Goal: Information Seeking & Learning: Find specific fact

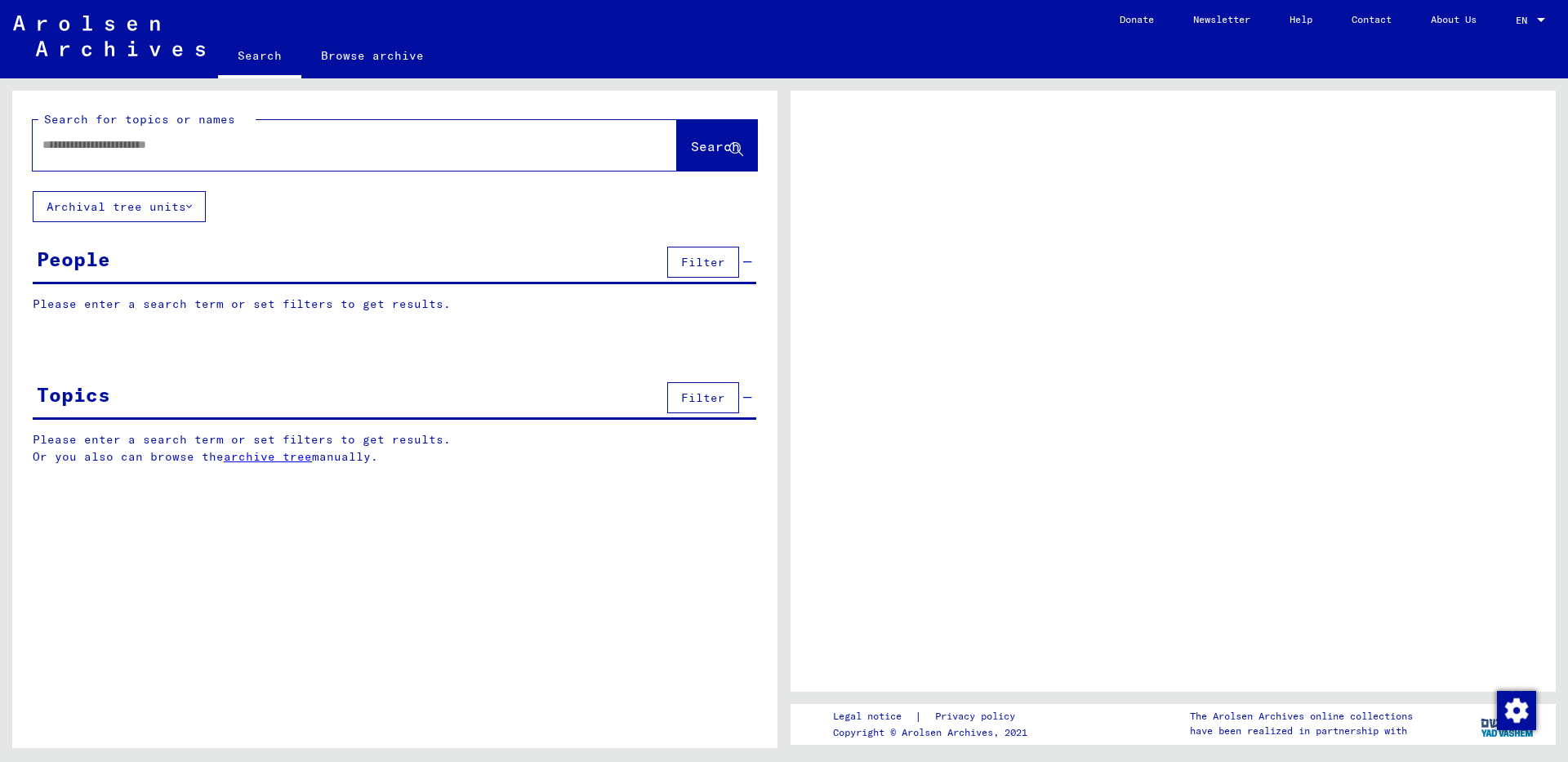
click at [192, 143] on input "text" at bounding box center [340, 145] width 595 height 17
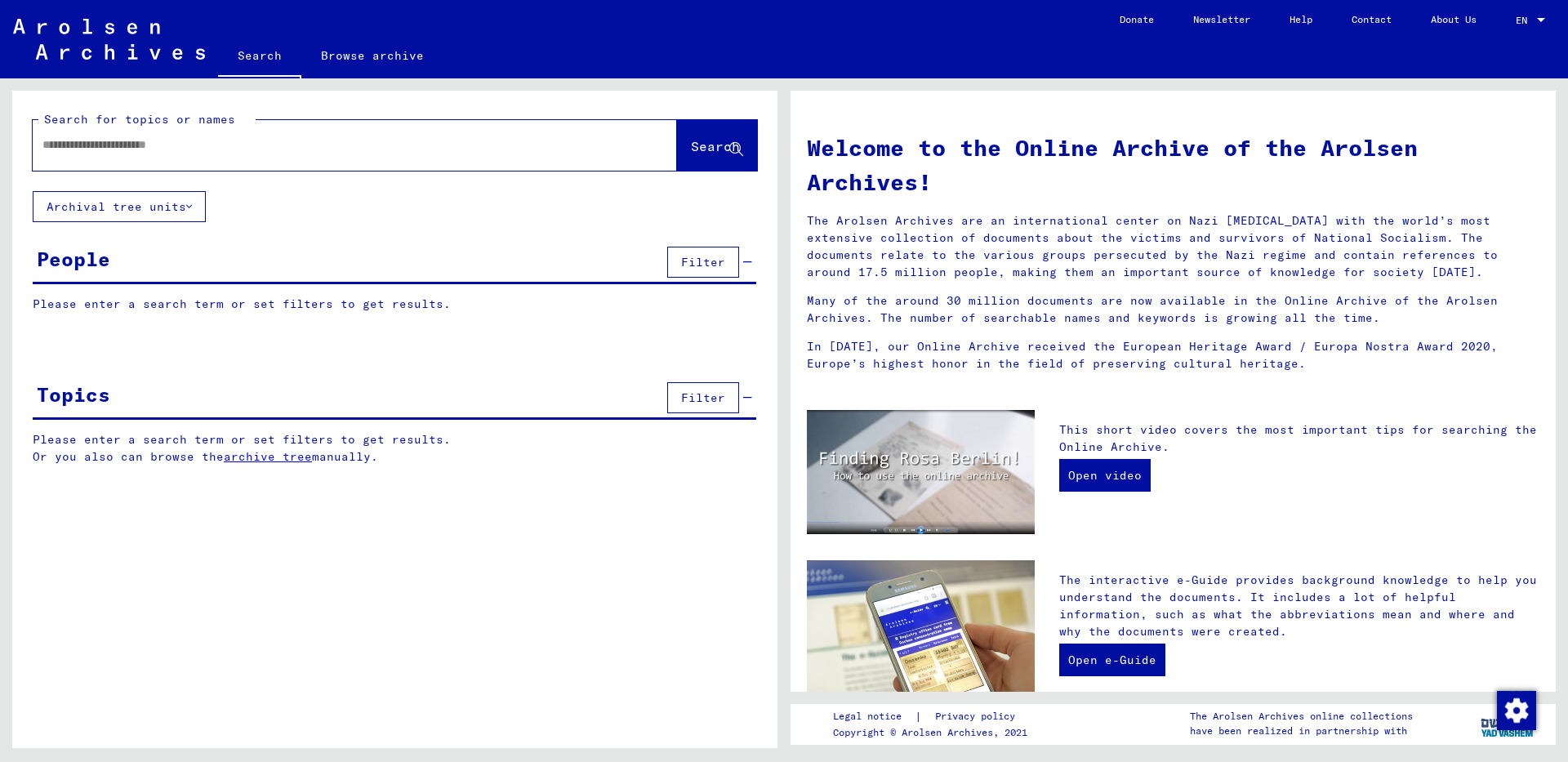
click at [156, 150] on input "text" at bounding box center [335, 145] width 586 height 17
type input "********"
click at [717, 152] on span "Search" at bounding box center [716, 146] width 49 height 16
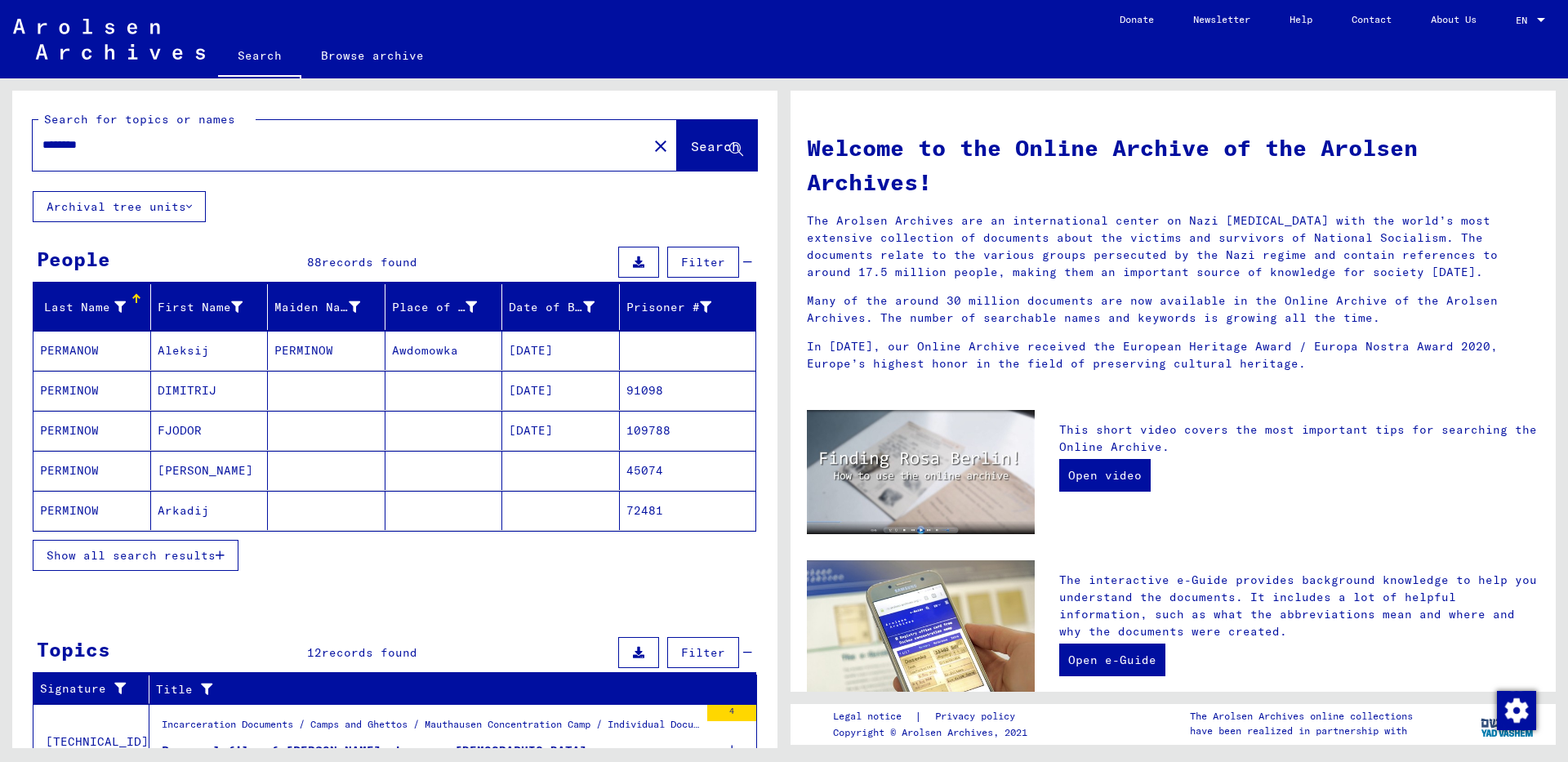
click at [197, 557] on span "Show all search results" at bounding box center [131, 556] width 169 height 15
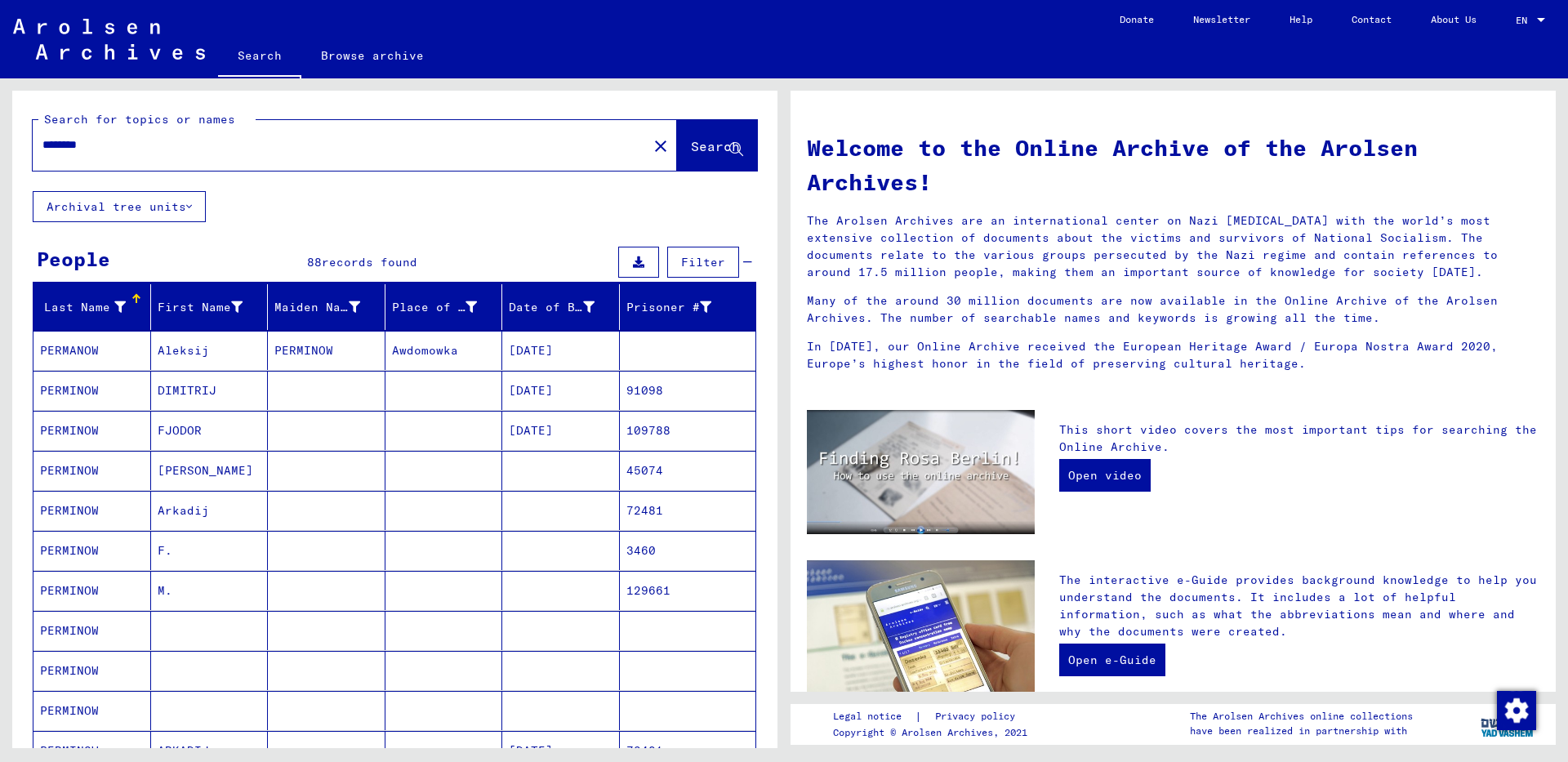
click at [116, 466] on mat-cell "PERMINOW" at bounding box center [92, 471] width 118 height 39
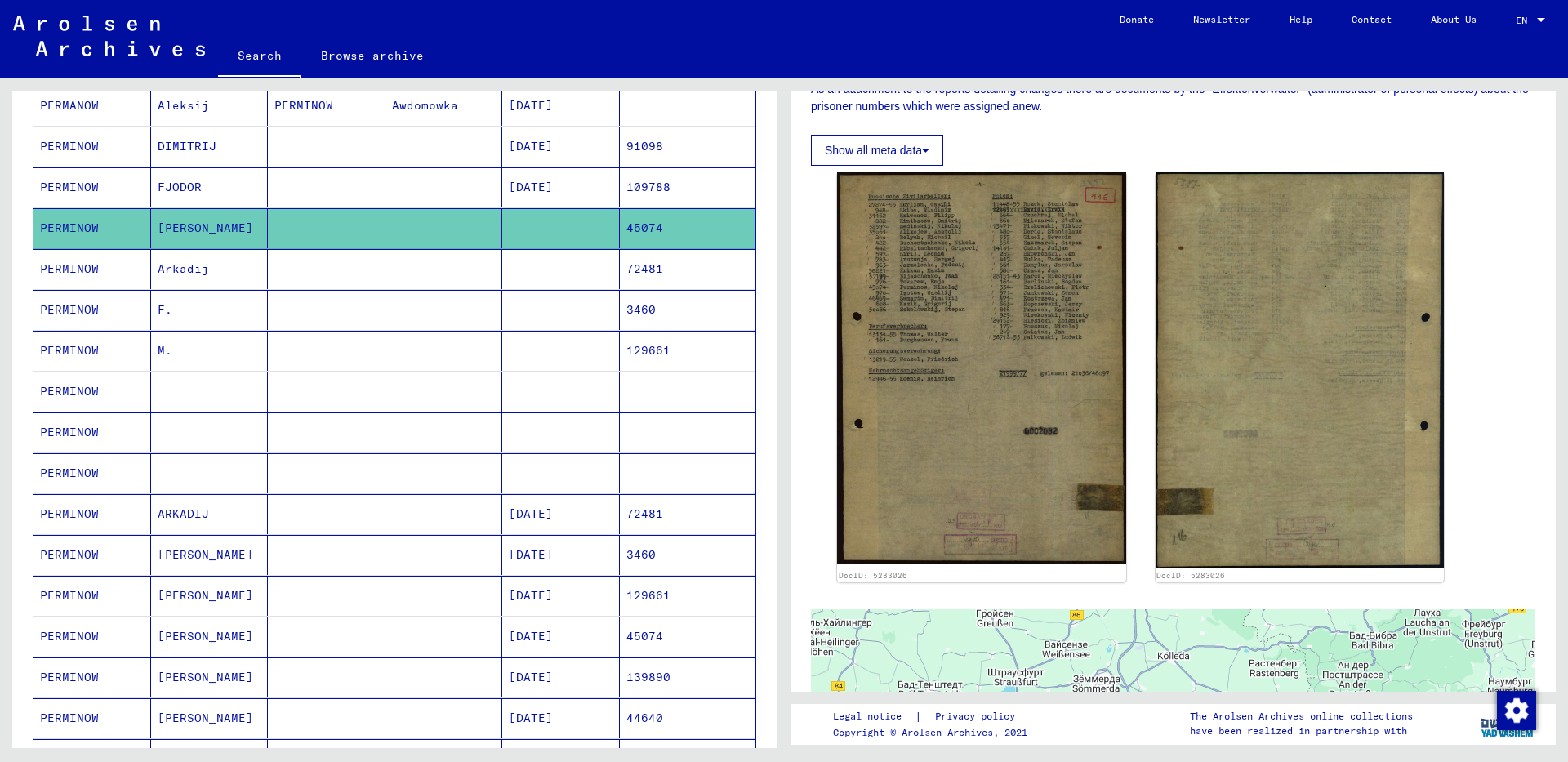
scroll to position [326, 0]
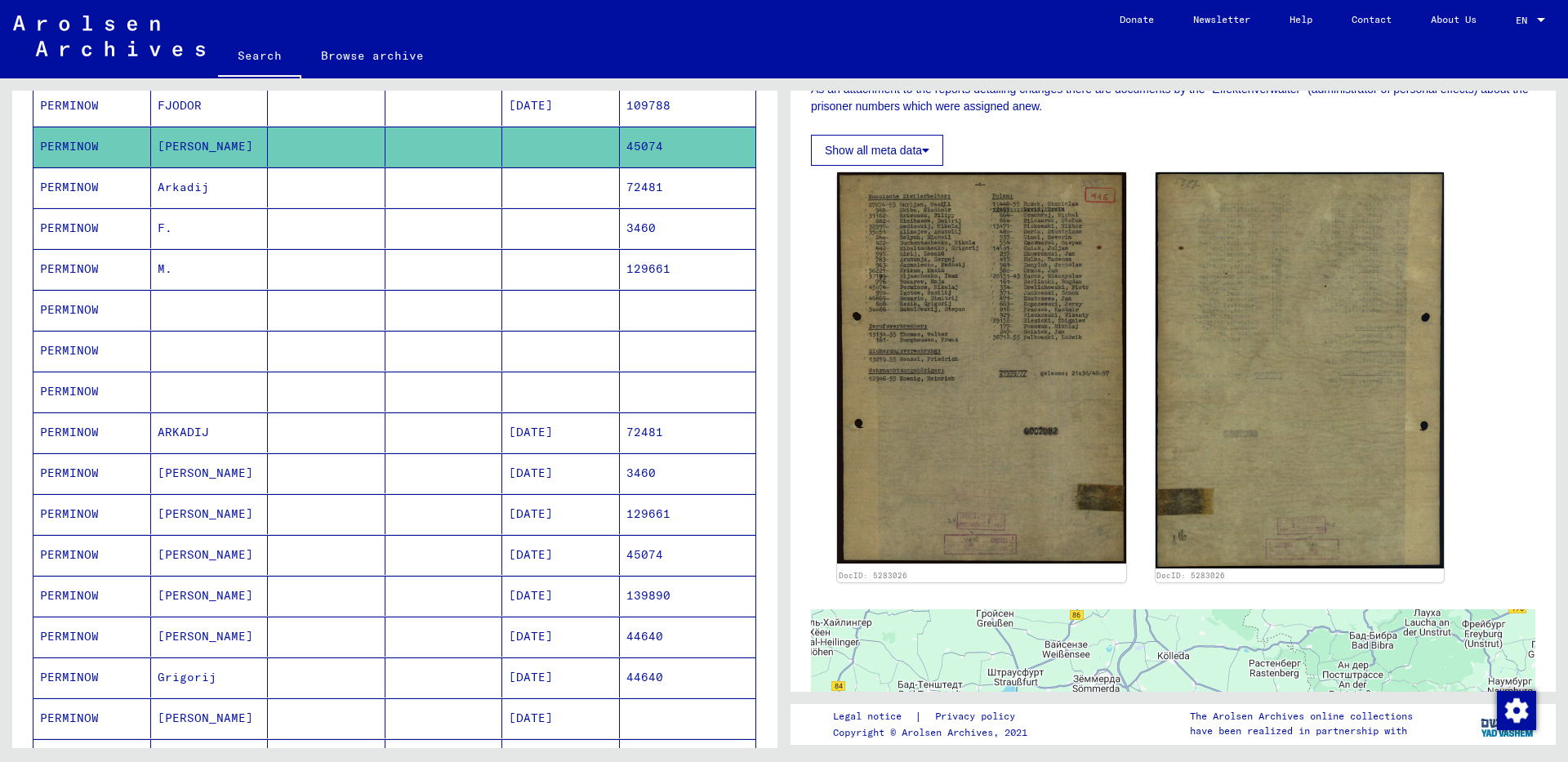
click at [101, 563] on mat-cell "PERMINOW" at bounding box center [92, 555] width 118 height 40
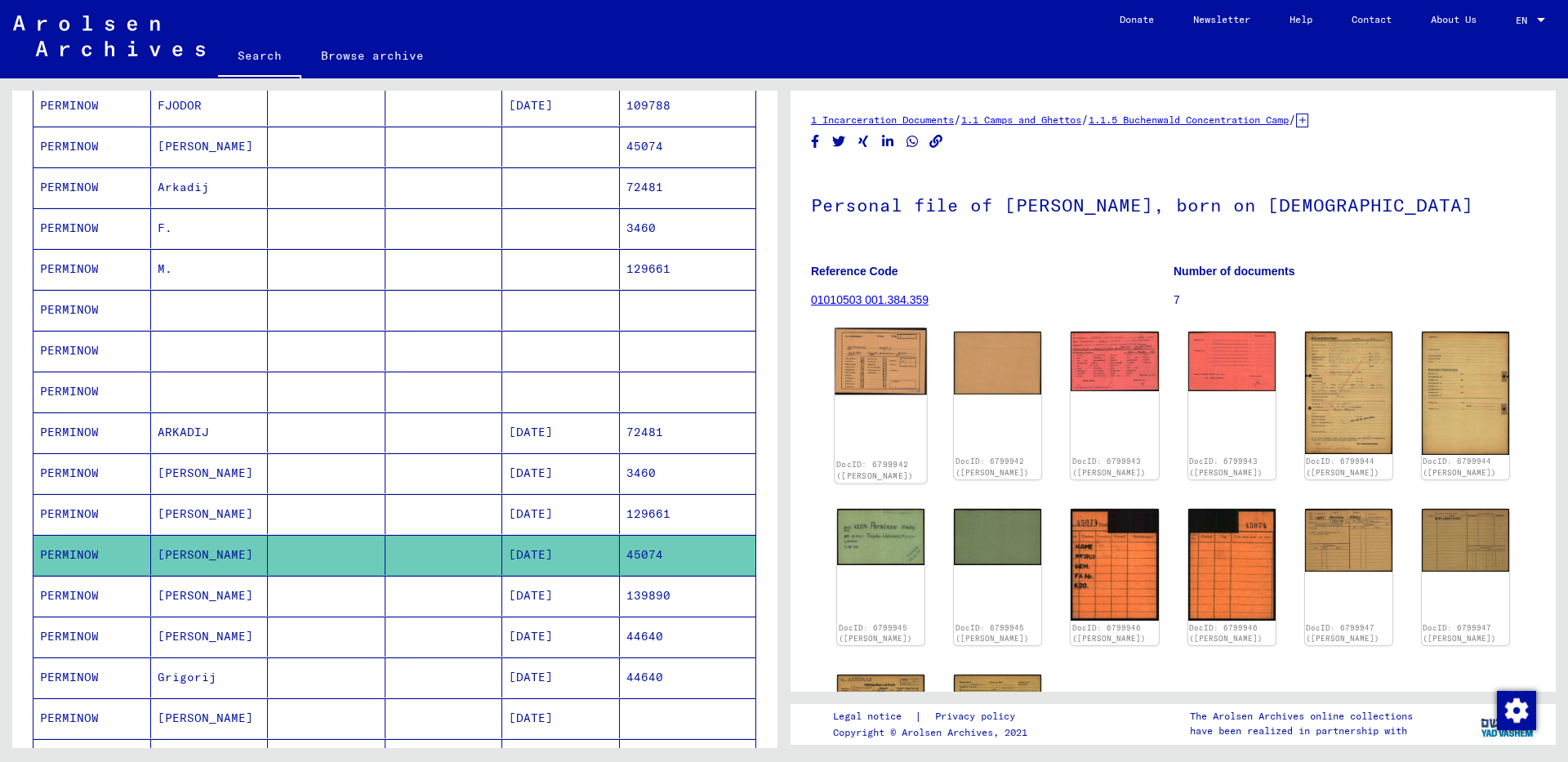
click at [888, 367] on img at bounding box center [881, 361] width 92 height 67
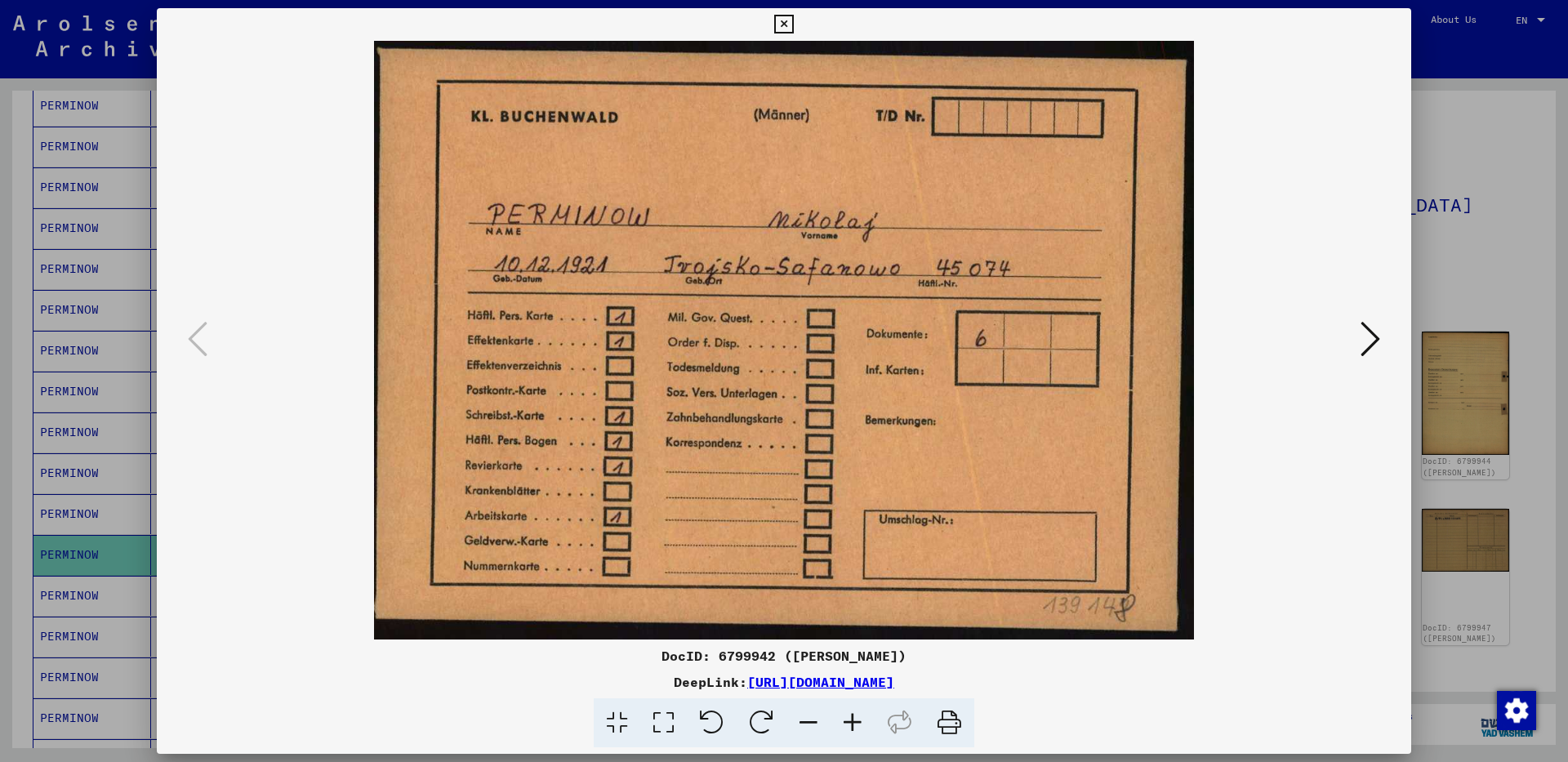
click at [1376, 338] on icon at bounding box center [1371, 339] width 20 height 39
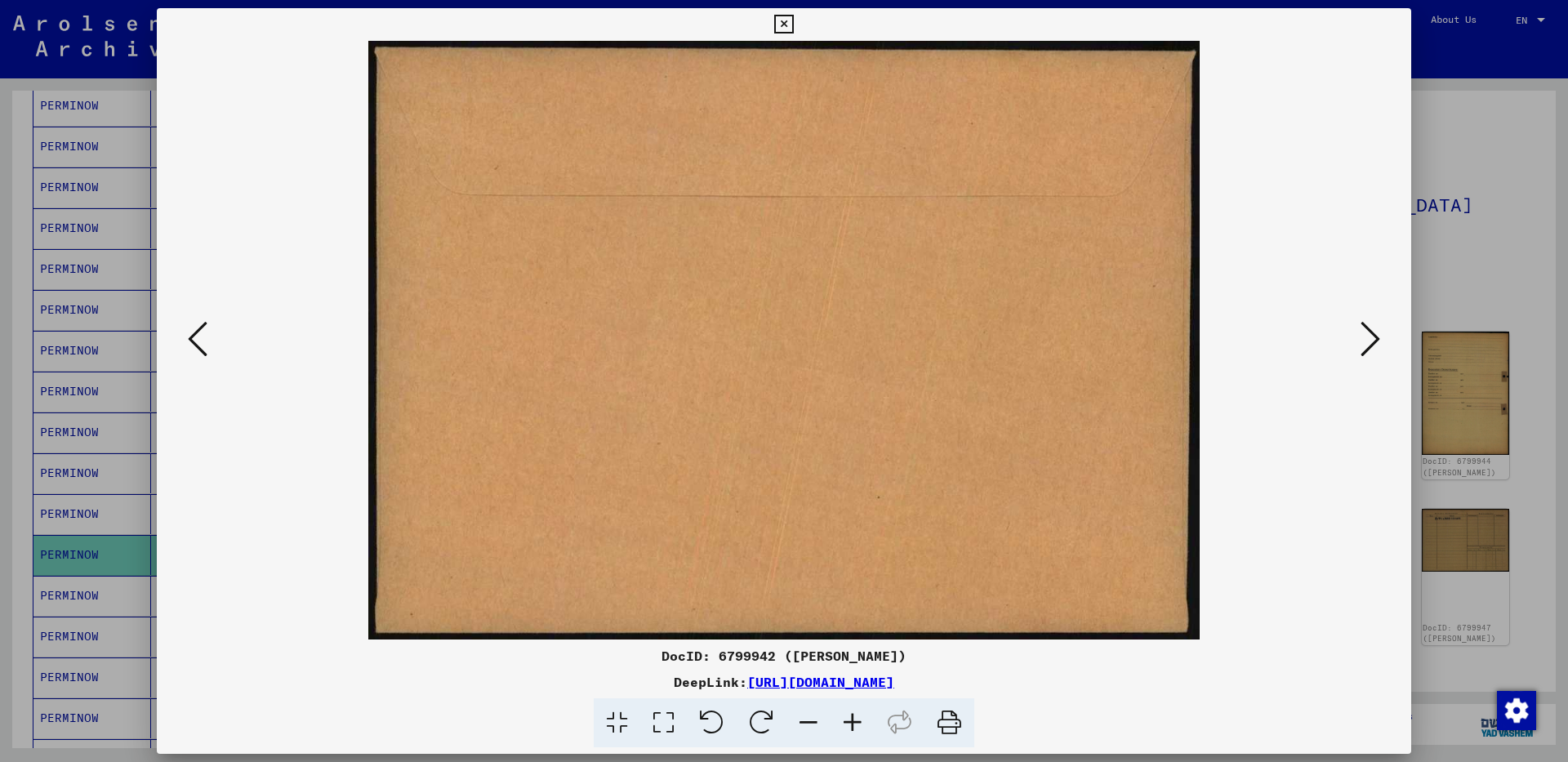
click at [1376, 338] on icon at bounding box center [1371, 339] width 20 height 39
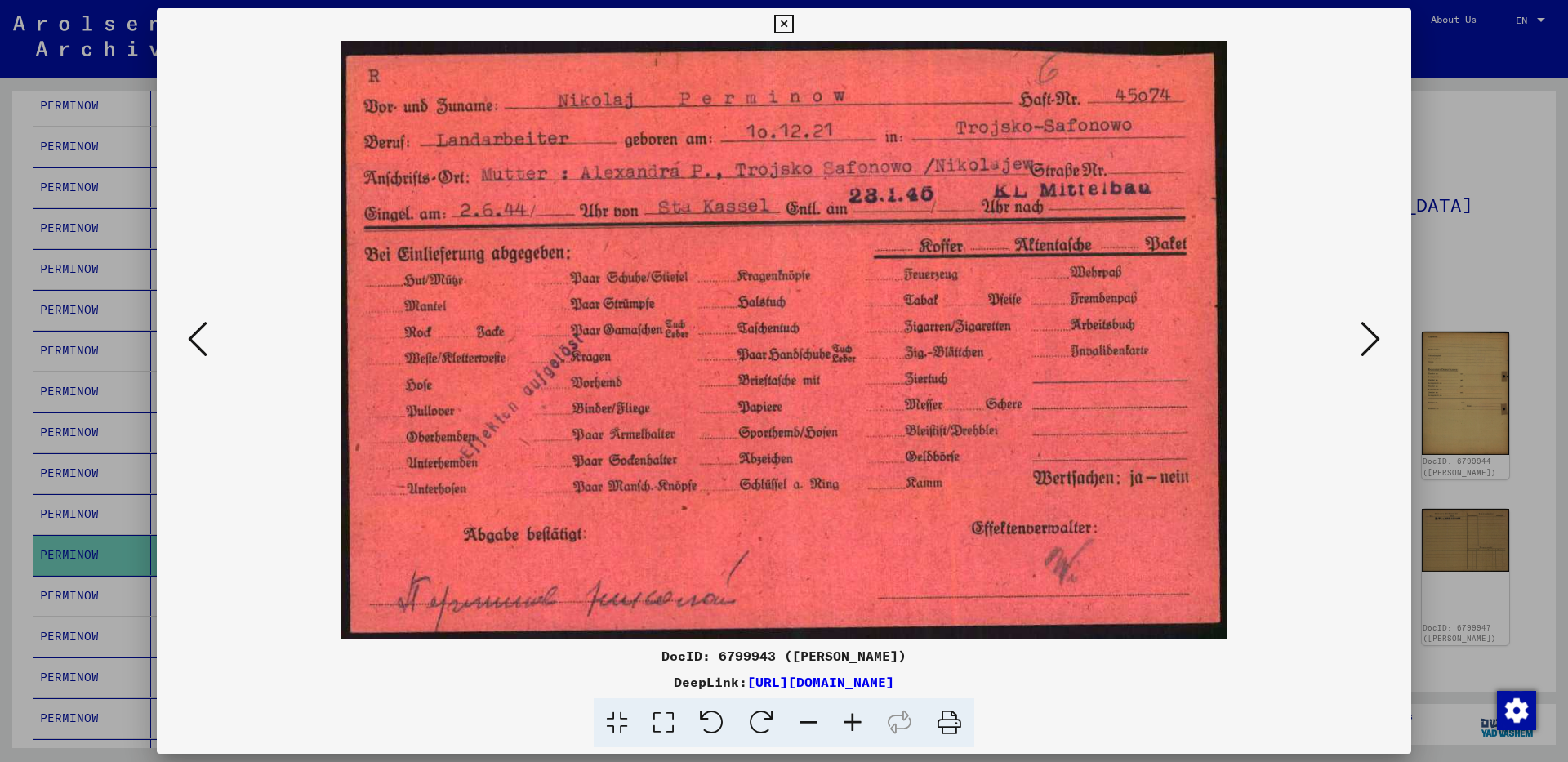
click at [793, 21] on icon at bounding box center [783, 25] width 19 height 20
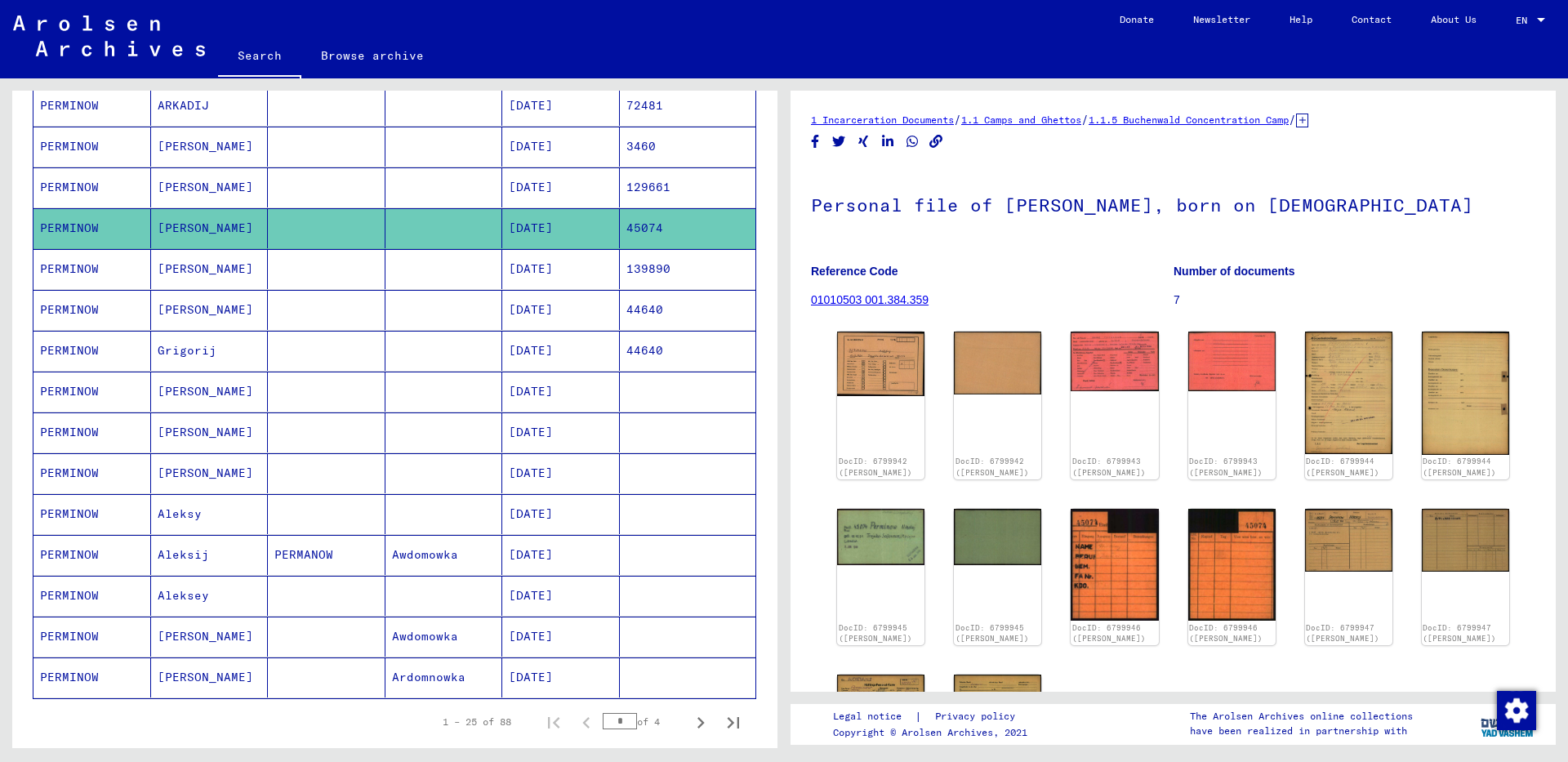
scroll to position [735, 0]
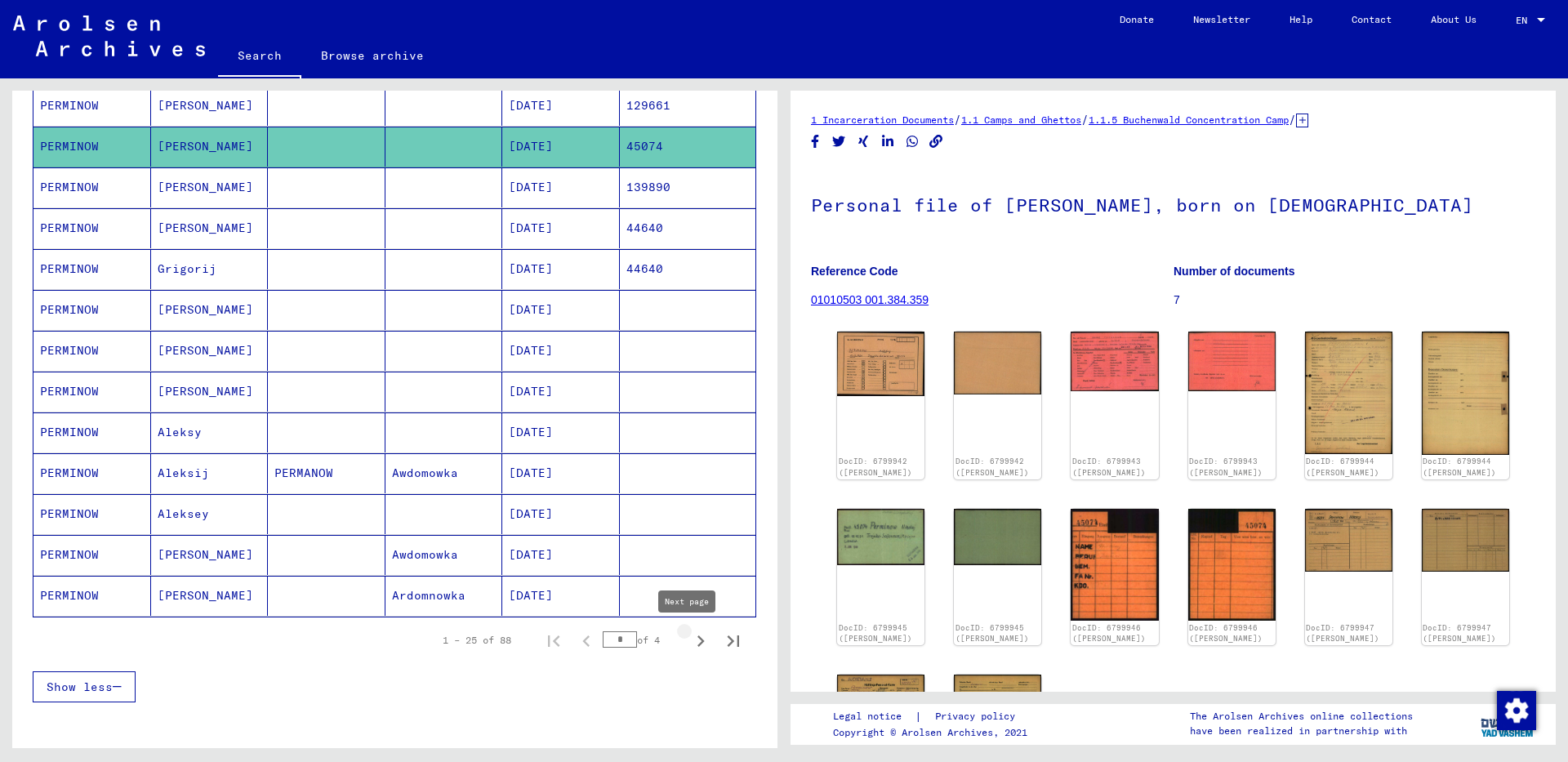
click at [689, 644] on icon "Next page" at bounding box center [701, 641] width 23 height 23
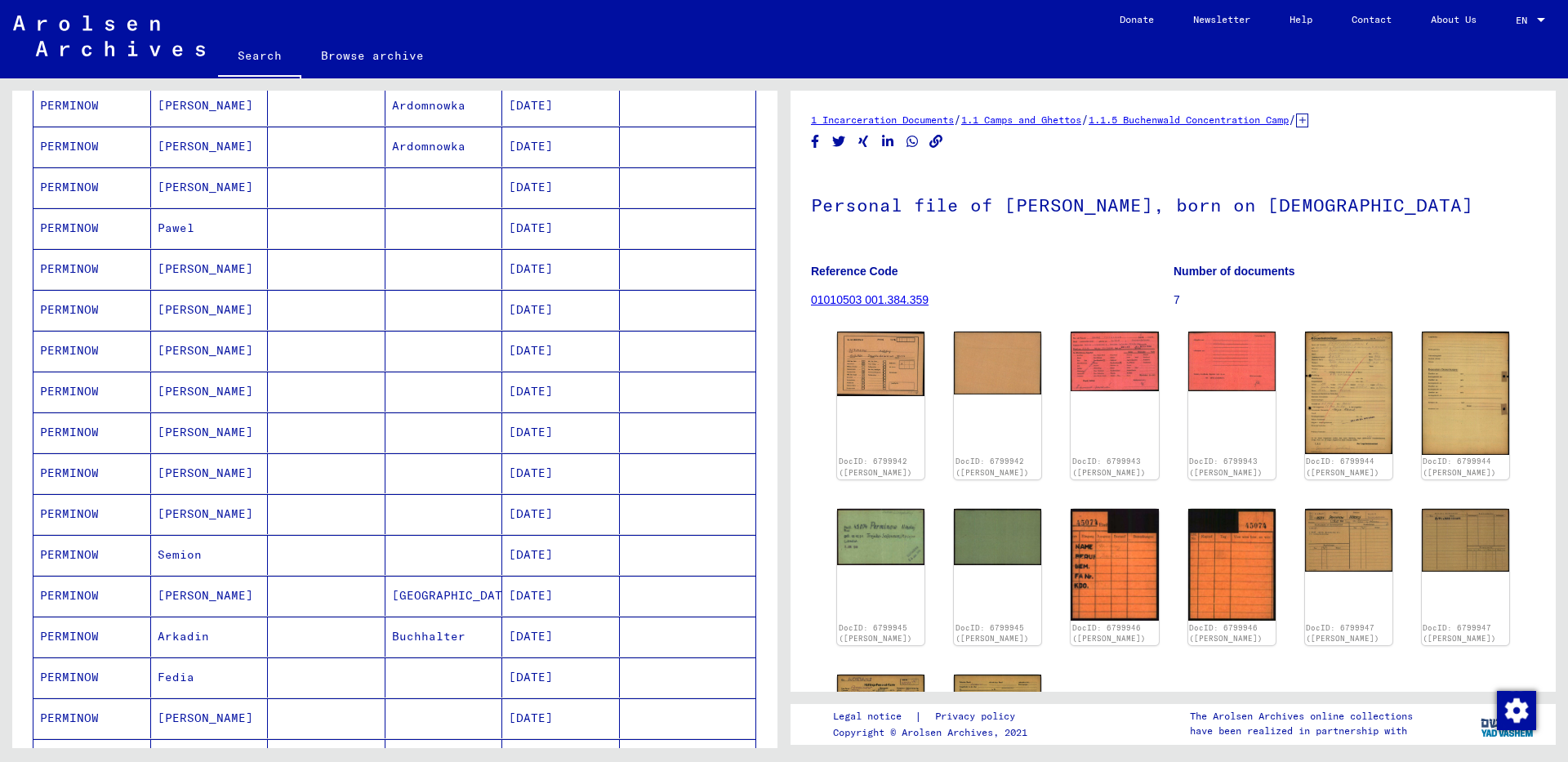
scroll to position [164, 0]
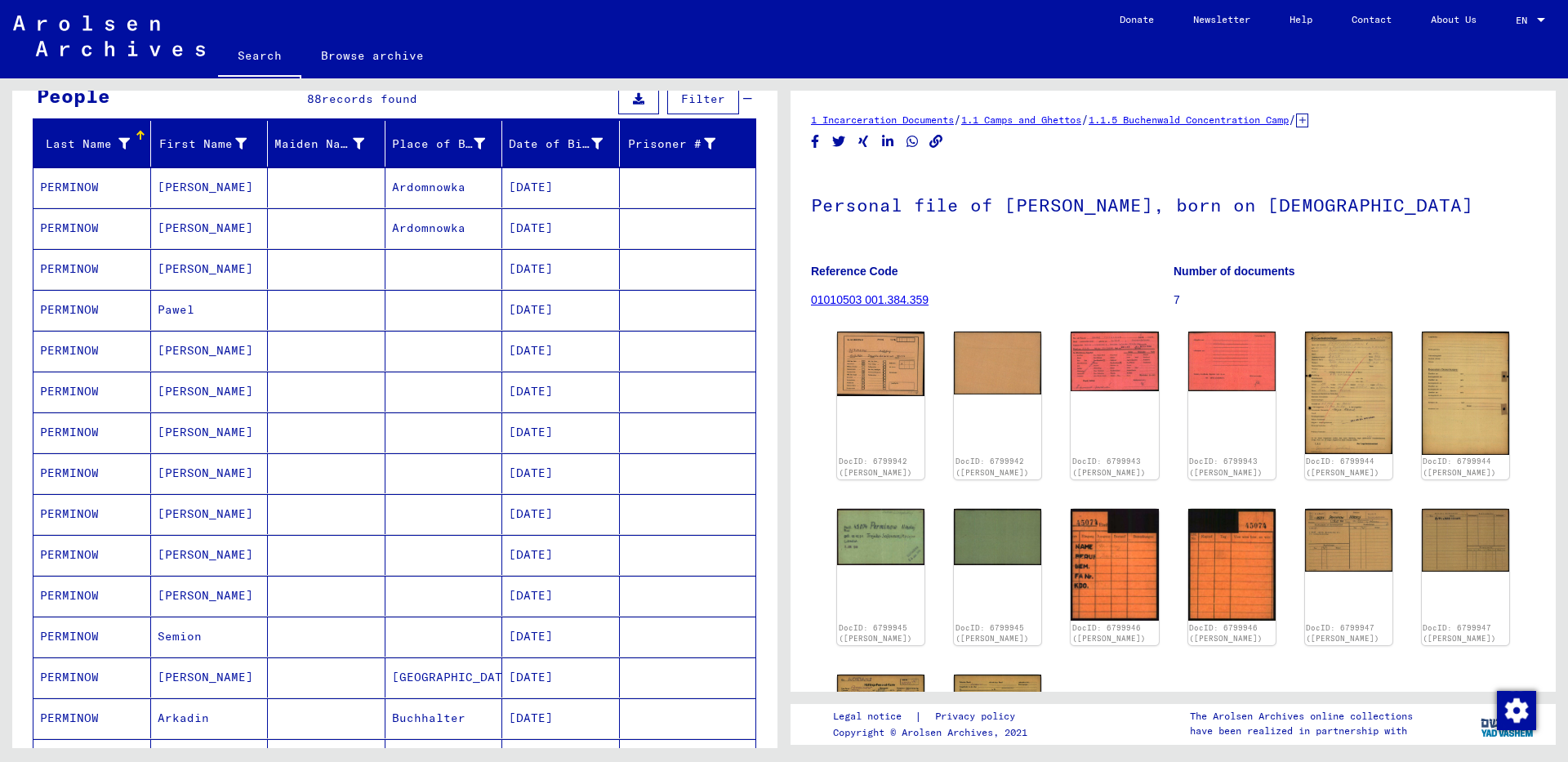
click at [502, 276] on mat-cell "[DATE]" at bounding box center [560, 269] width 118 height 40
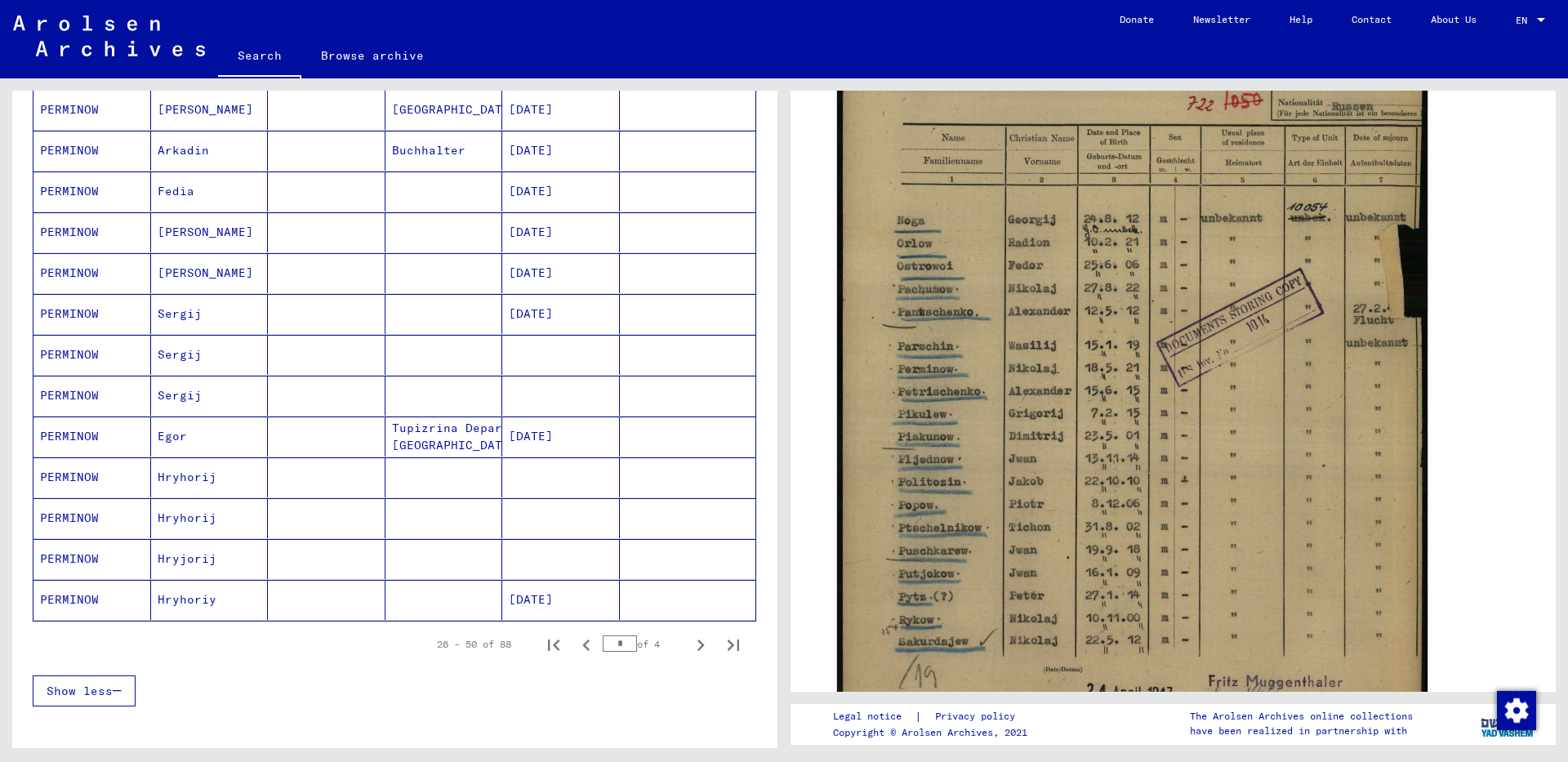
scroll to position [735, 0]
click at [698, 640] on icon "Next page" at bounding box center [701, 641] width 7 height 12
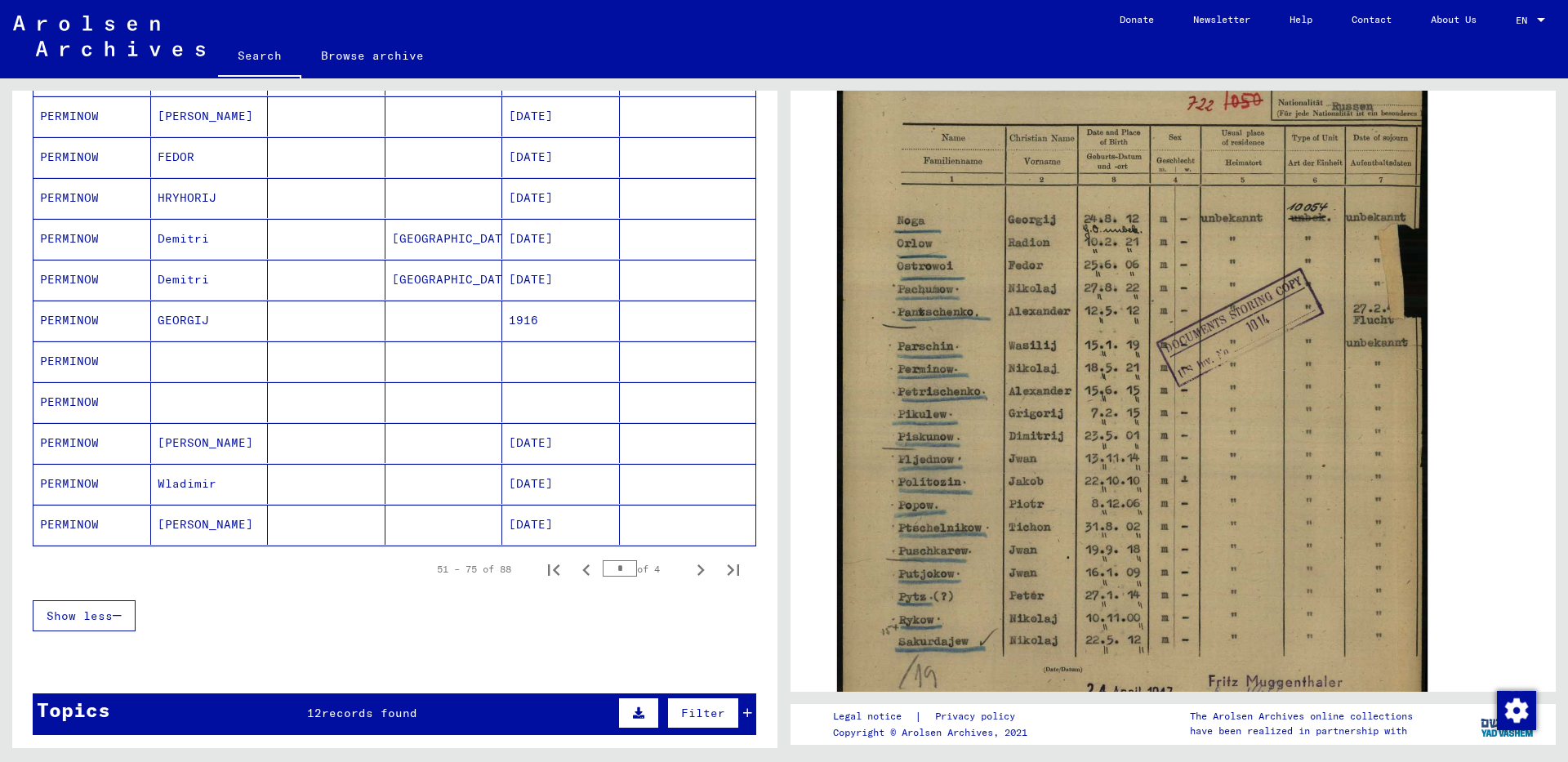
scroll to position [817, 0]
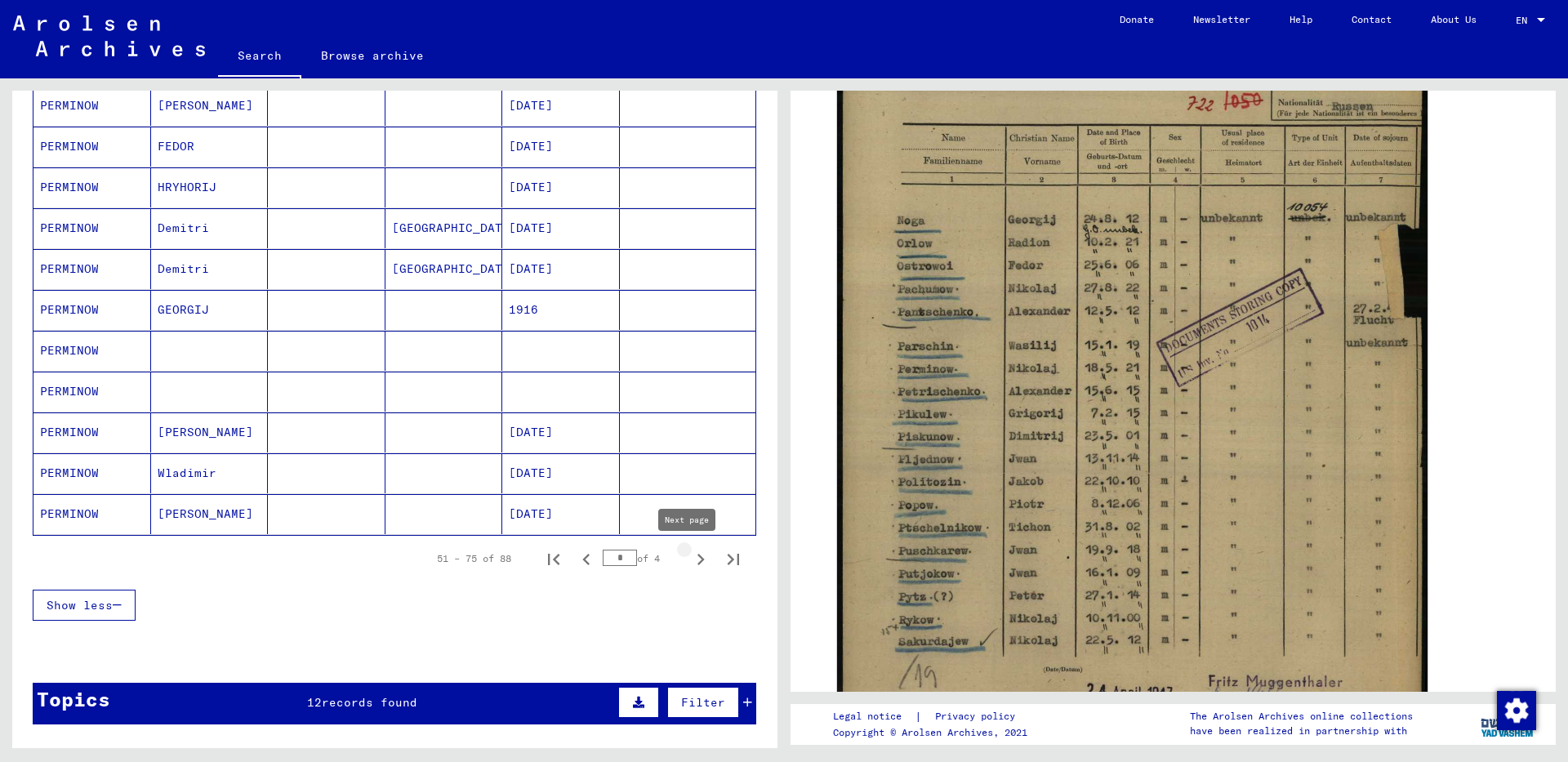
click at [689, 561] on icon "Next page" at bounding box center [701, 560] width 23 height 23
type input "*"
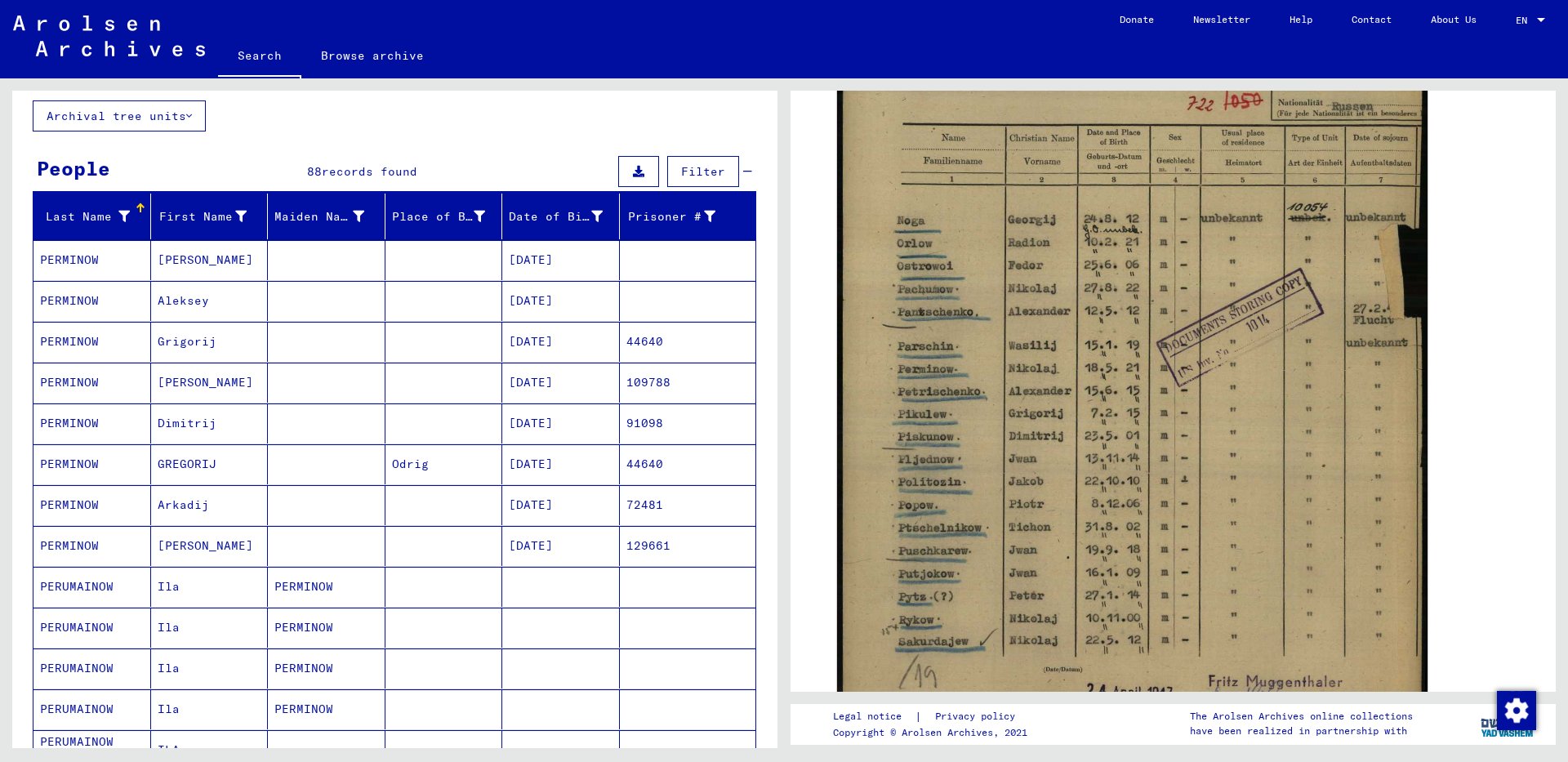
scroll to position [9, 0]
